Goal: Find specific page/section: Find specific page/section

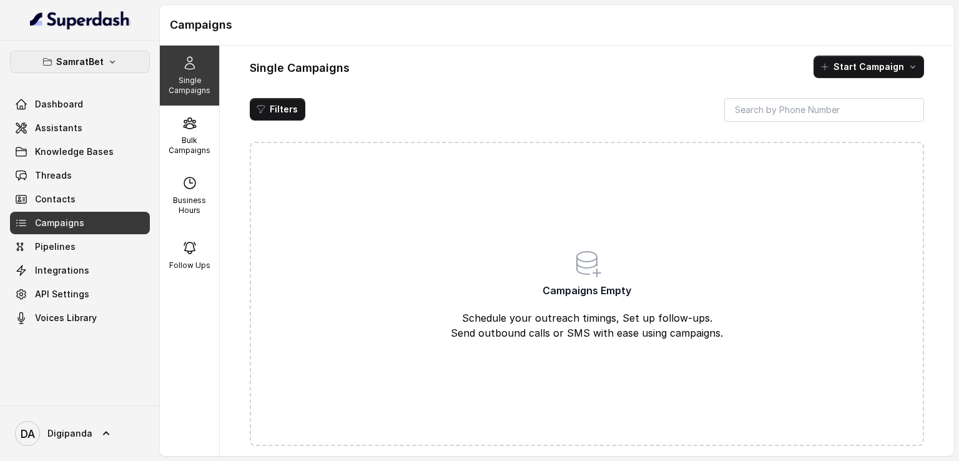
click at [92, 64] on p "SamratBet" at bounding box center [79, 61] width 47 height 15
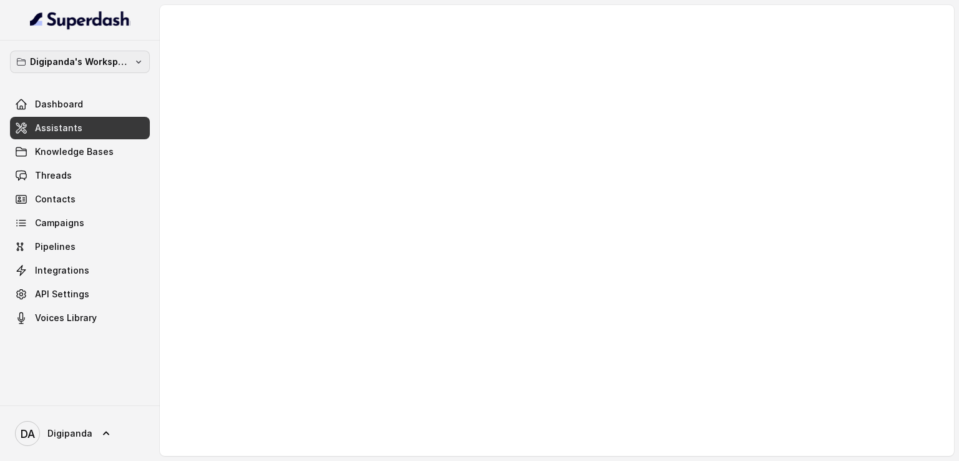
click at [85, 59] on p "Digipanda's Workspace" at bounding box center [80, 61] width 100 height 15
